Goal: Use online tool/utility: Utilize a website feature to perform a specific function

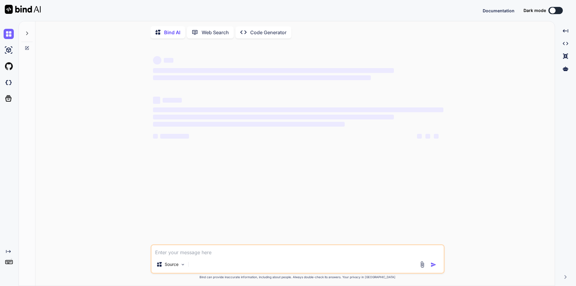
type textarea "x"
type textarea "s"
type textarea "x"
type textarea "sa"
type textarea "x"
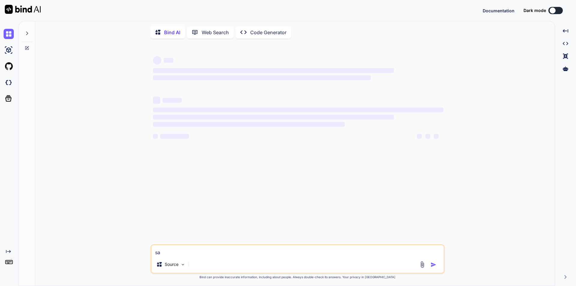
type textarea "sak"
type textarea "x"
type textarea "sakr"
type textarea "x"
type textarea "sakr"
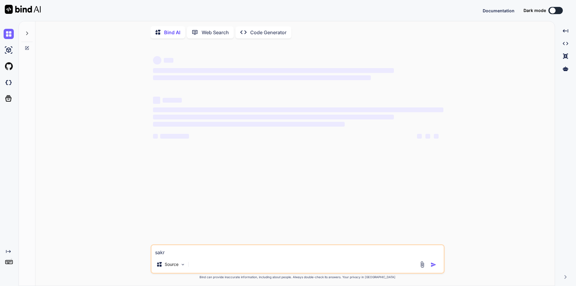
click at [314, 178] on div "‌ ‌ ‌ ‌ ‌ ‌ ‌ ‌ ‌ ‌ ‌ ‌ ‌ ‌" at bounding box center [298, 143] width 293 height 201
drag, startPoint x: 314, startPoint y: 178, endPoint x: 304, endPoint y: 182, distance: 10.7
click at [306, 182] on div "‌ ‌ ‌ ‌ ‌ ‌ ‌ ‌ ‌ ‌ ‌ ‌ ‌ ‌" at bounding box center [298, 143] width 293 height 201
click at [173, 33] on p "Bind AI" at bounding box center [172, 32] width 16 height 7
click at [10, 34] on img at bounding box center [9, 34] width 10 height 10
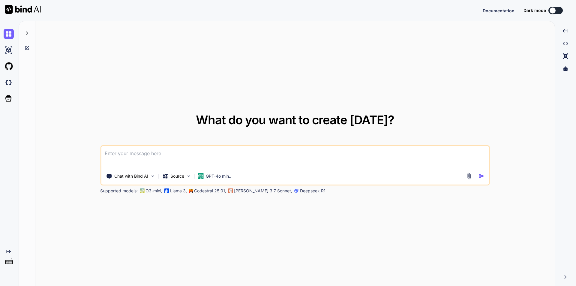
click at [149, 158] on textarea at bounding box center [295, 157] width 388 height 22
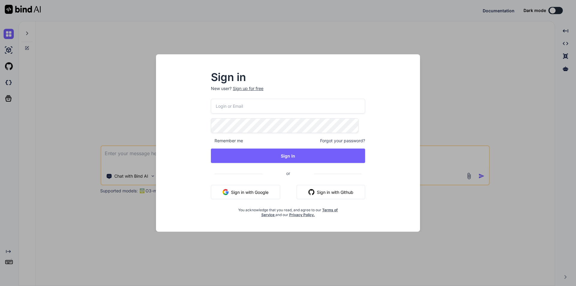
click at [252, 188] on button "Sign in with Google" at bounding box center [245, 192] width 69 height 14
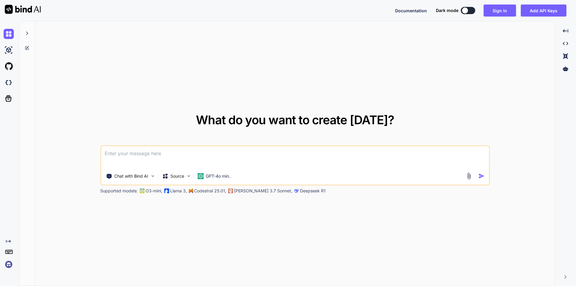
click at [152, 159] on textarea at bounding box center [295, 157] width 388 height 22
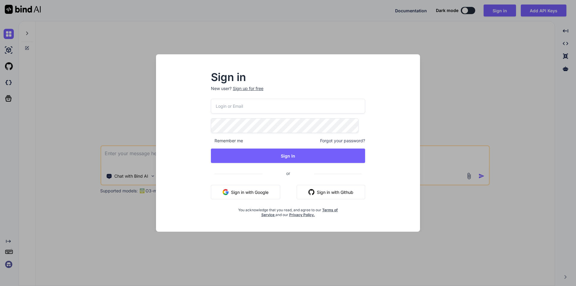
click at [255, 189] on button "Sign in with Google" at bounding box center [245, 192] width 69 height 14
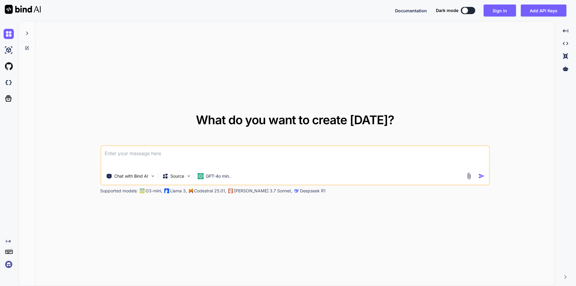
click at [147, 160] on textarea at bounding box center [295, 157] width 388 height 22
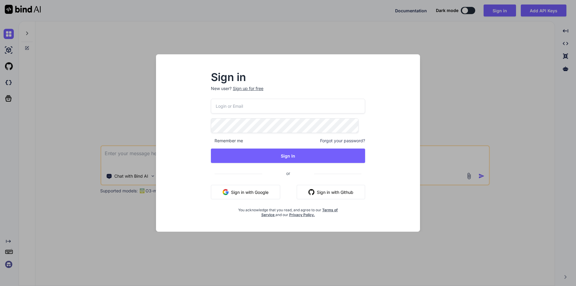
click at [260, 192] on button "Sign in with Google" at bounding box center [245, 192] width 69 height 14
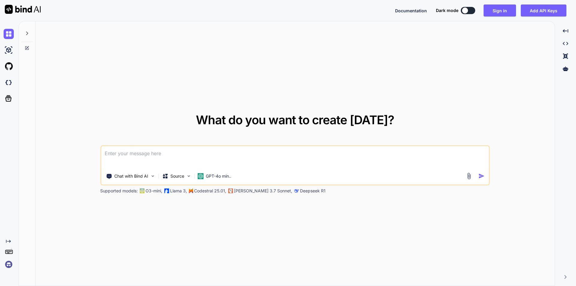
click at [183, 156] on textarea at bounding box center [295, 157] width 388 height 22
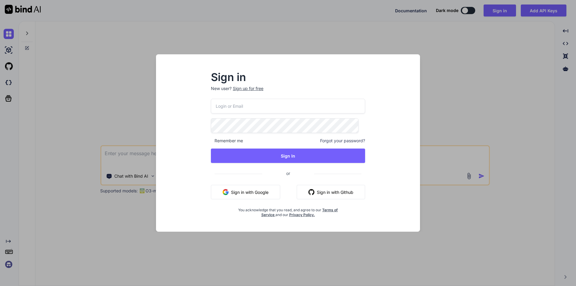
click at [244, 190] on button "Sign in with Google" at bounding box center [245, 192] width 69 height 14
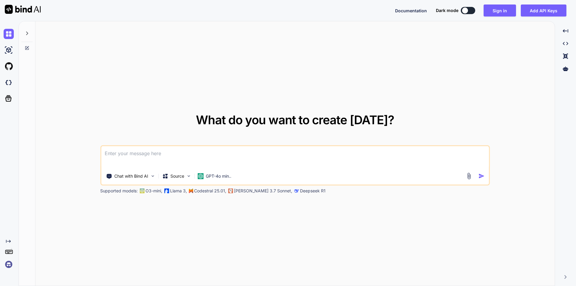
click at [161, 164] on textarea at bounding box center [295, 157] width 388 height 22
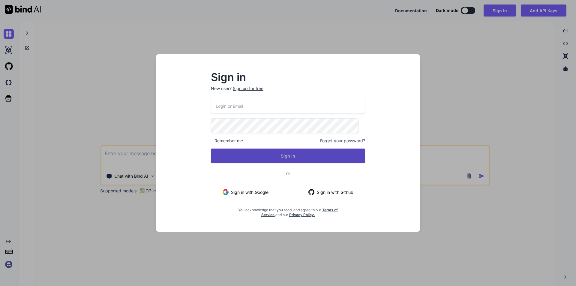
click at [271, 156] on button "Sign In" at bounding box center [288, 155] width 154 height 14
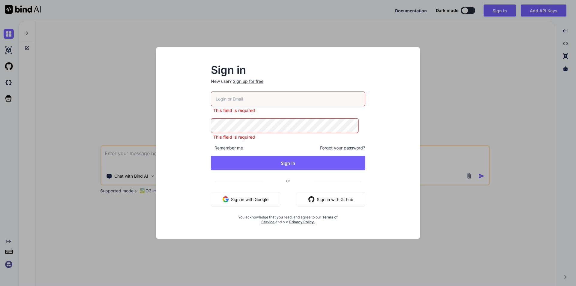
click at [239, 197] on button "Sign in with Google" at bounding box center [245, 199] width 69 height 14
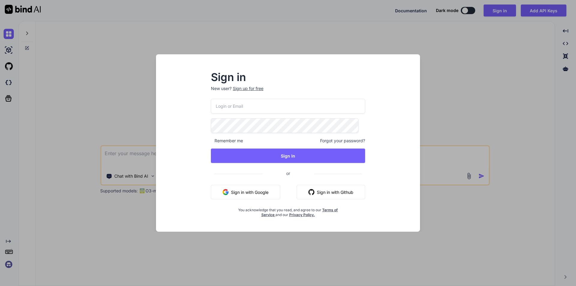
click at [259, 188] on button "Sign in with Google" at bounding box center [245, 192] width 69 height 14
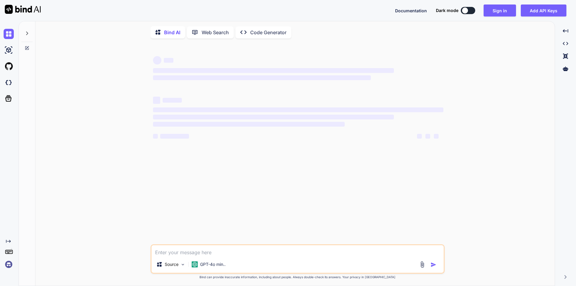
click at [167, 253] on textarea at bounding box center [297, 250] width 292 height 11
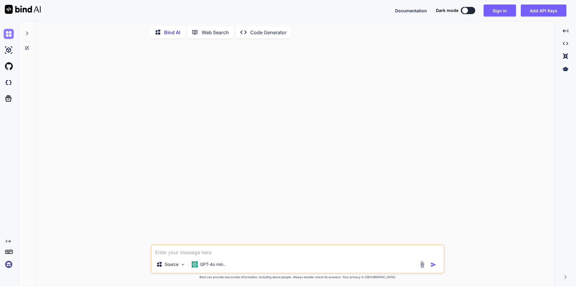
click at [6, 34] on img at bounding box center [9, 34] width 10 height 10
type textarea "x"
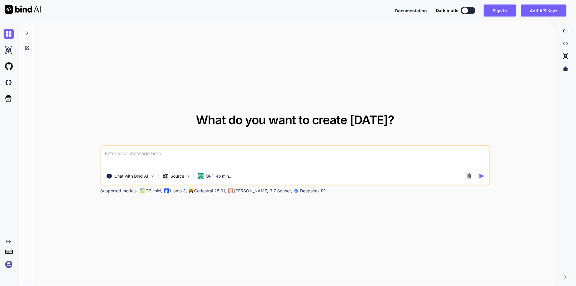
click at [144, 156] on textarea at bounding box center [295, 157] width 388 height 22
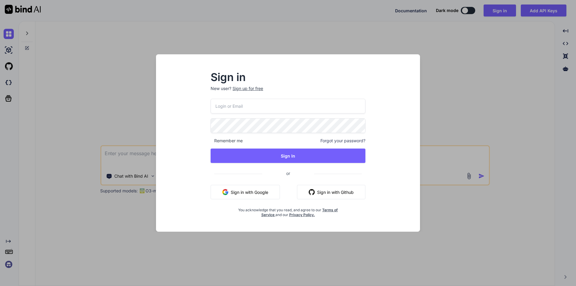
click at [266, 188] on button "Sign in with Google" at bounding box center [244, 192] width 69 height 14
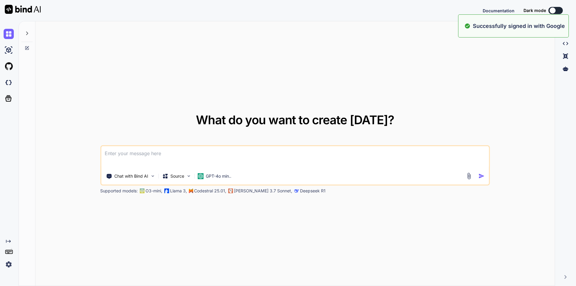
click at [115, 88] on div "What do you want to create [DATE]? Chat with Bind AI Source GPT-4o min.. Suppor…" at bounding box center [294, 153] width 519 height 265
click at [141, 158] on textarea at bounding box center [295, 157] width 388 height 22
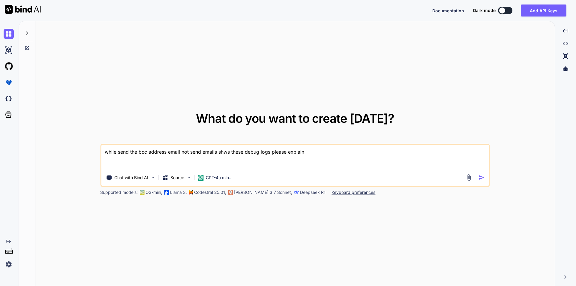
paste textarea "50:22:61.08 (4245713908)|LORE_IPSUMDOL|[SITAMETC]|Adipi:2 82:86:15.95 (68132755…"
type textarea "lorem ipsu dol sit ametcon adipi eli sedd eiusmo temp incid utlab etdo magnaa e…"
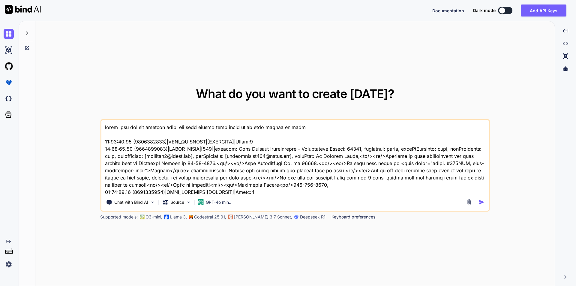
scroll to position [8, 0]
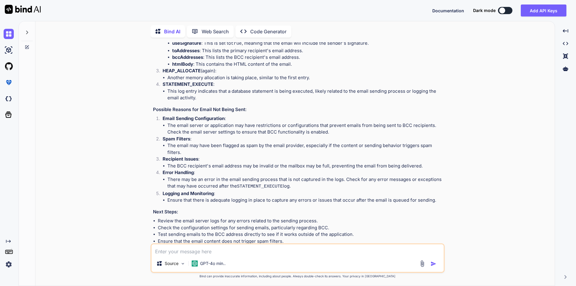
scroll to position [188, 0]
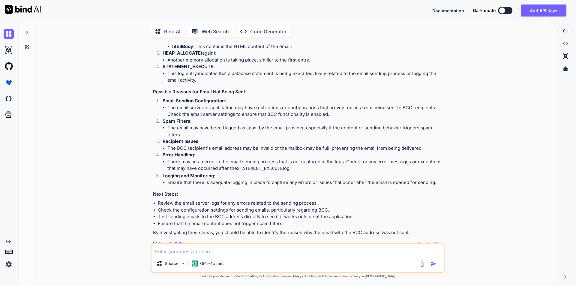
click at [284, 220] on li "Ensure that the email content does not trigger spam filters." at bounding box center [300, 223] width 285 height 7
click at [243, 230] on p "By investigating these areas, you should be able to identify the reason why the…" at bounding box center [298, 232] width 290 height 7
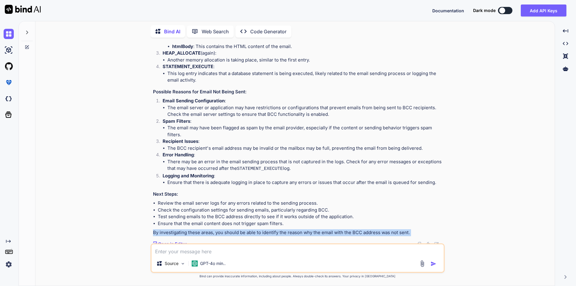
click at [243, 230] on p "By investigating these areas, you should be able to identify the reason why the…" at bounding box center [298, 232] width 290 height 7
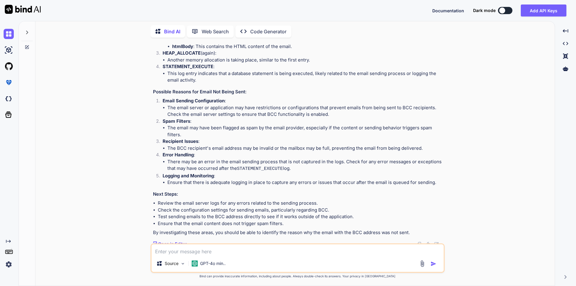
click at [347, 191] on h3 "Next Steps:" at bounding box center [298, 194] width 290 height 7
click at [213, 251] on textarea at bounding box center [297, 249] width 292 height 11
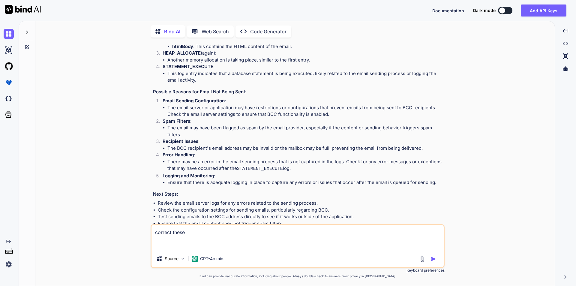
paste textarea "'[GEOGRAPHIC_DATA]<br/>' + + WaterfallNum + ;"
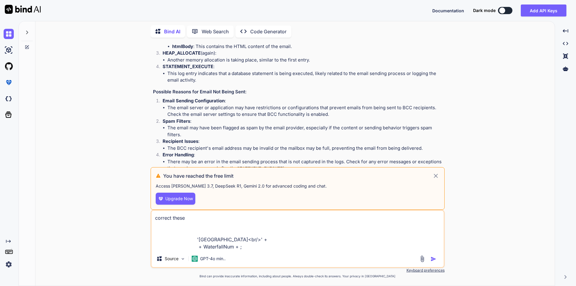
type textarea "correct these '[GEOGRAPHIC_DATA]<br/>' + + WaterfallNum + ;"
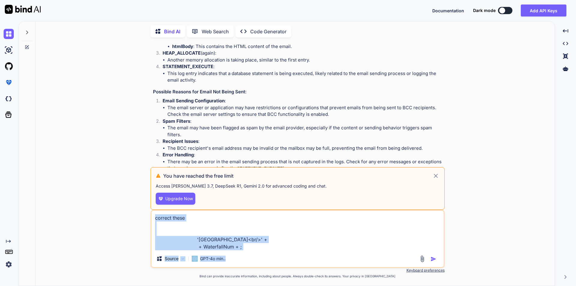
drag, startPoint x: 244, startPoint y: 252, endPoint x: 234, endPoint y: 245, distance: 12.5
click at [234, 245] on div "correct these 'Waterfall Resort<br/>' + + WaterfallNum + ; Source GPT-4o min.." at bounding box center [297, 239] width 294 height 58
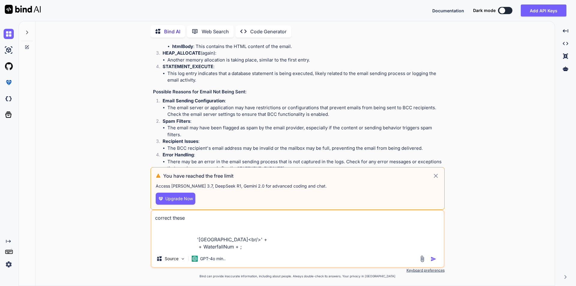
click at [237, 247] on textarea "correct these '[GEOGRAPHIC_DATA]<br/>' + + WaterfallNum + ;" at bounding box center [297, 230] width 292 height 40
drag, startPoint x: 240, startPoint y: 247, endPoint x: 155, endPoint y: 221, distance: 88.8
click at [155, 221] on textarea "correct these '[GEOGRAPHIC_DATA]<br/>' + + WaterfallNum + ;" at bounding box center [297, 230] width 292 height 40
click at [7, 36] on img at bounding box center [9, 34] width 10 height 10
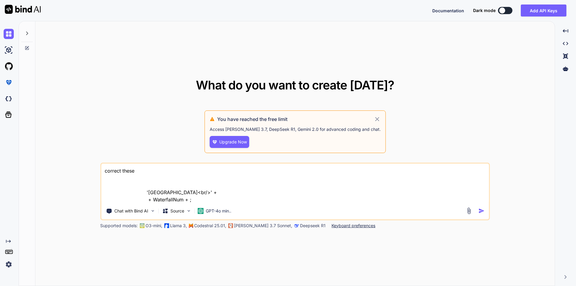
type textarea "correct these '[GEOGRAPHIC_DATA]<br/>' + + WaterfallNum + ;"
click at [482, 210] on img "button" at bounding box center [481, 210] width 6 height 6
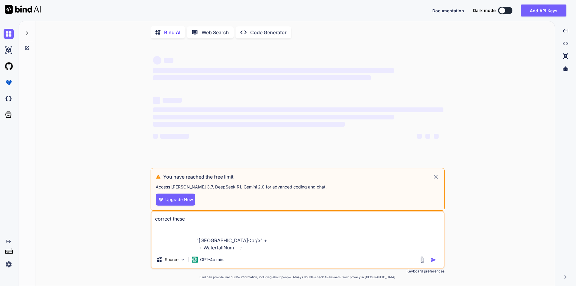
click at [482, 210] on div "‌ ‌ ‌ ‌ ‌ ‌ ‌ ‌ ‌ ‌ ‌ ‌ ‌ ‌ You have reached the free limit Access [PERSON_NAME…" at bounding box center [297, 164] width 514 height 243
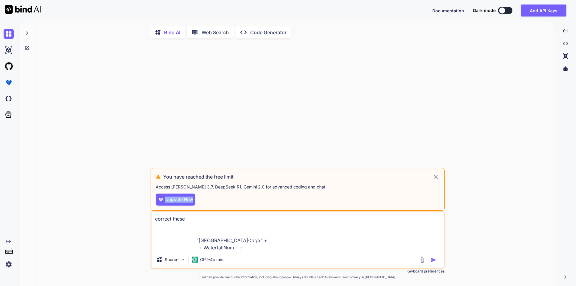
click at [482, 210] on div "You have reached the free limit Access [PERSON_NAME] 3.7, DeepSeek R1, Gemini 2…" at bounding box center [297, 164] width 514 height 243
click at [436, 179] on icon at bounding box center [435, 176] width 7 height 7
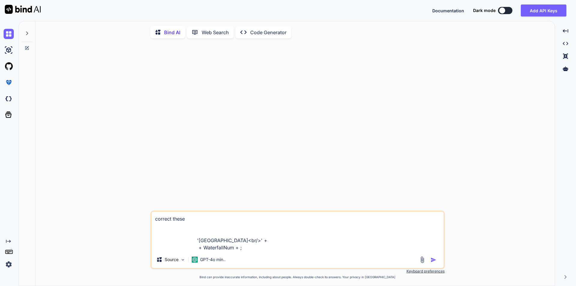
click at [432, 262] on img "button" at bounding box center [433, 260] width 6 height 6
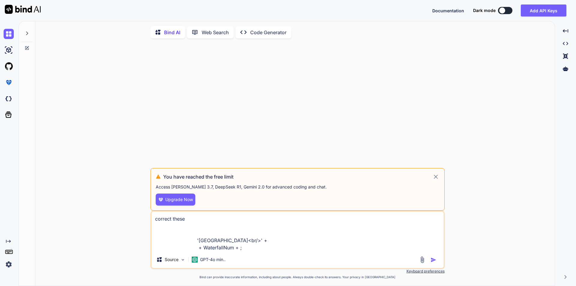
click at [436, 177] on icon at bounding box center [435, 176] width 4 height 4
